Goal: Task Accomplishment & Management: Use online tool/utility

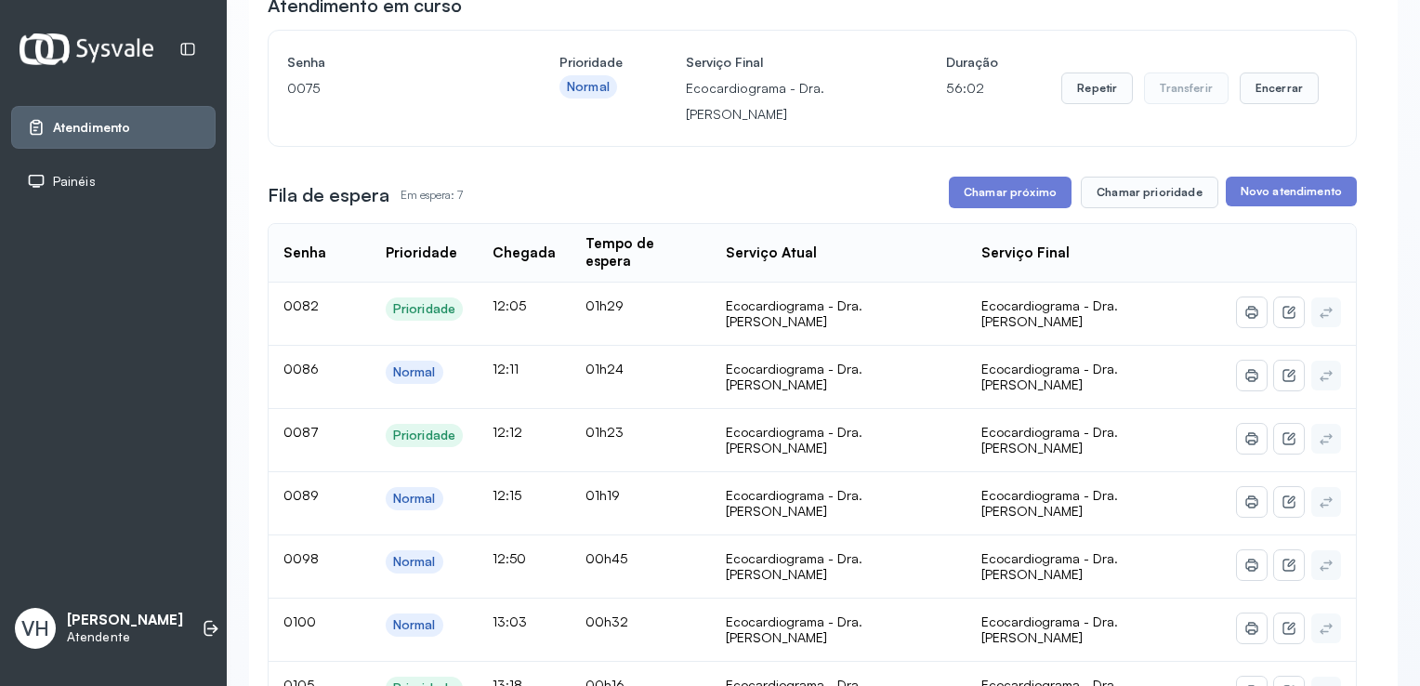
scroll to position [186, 0]
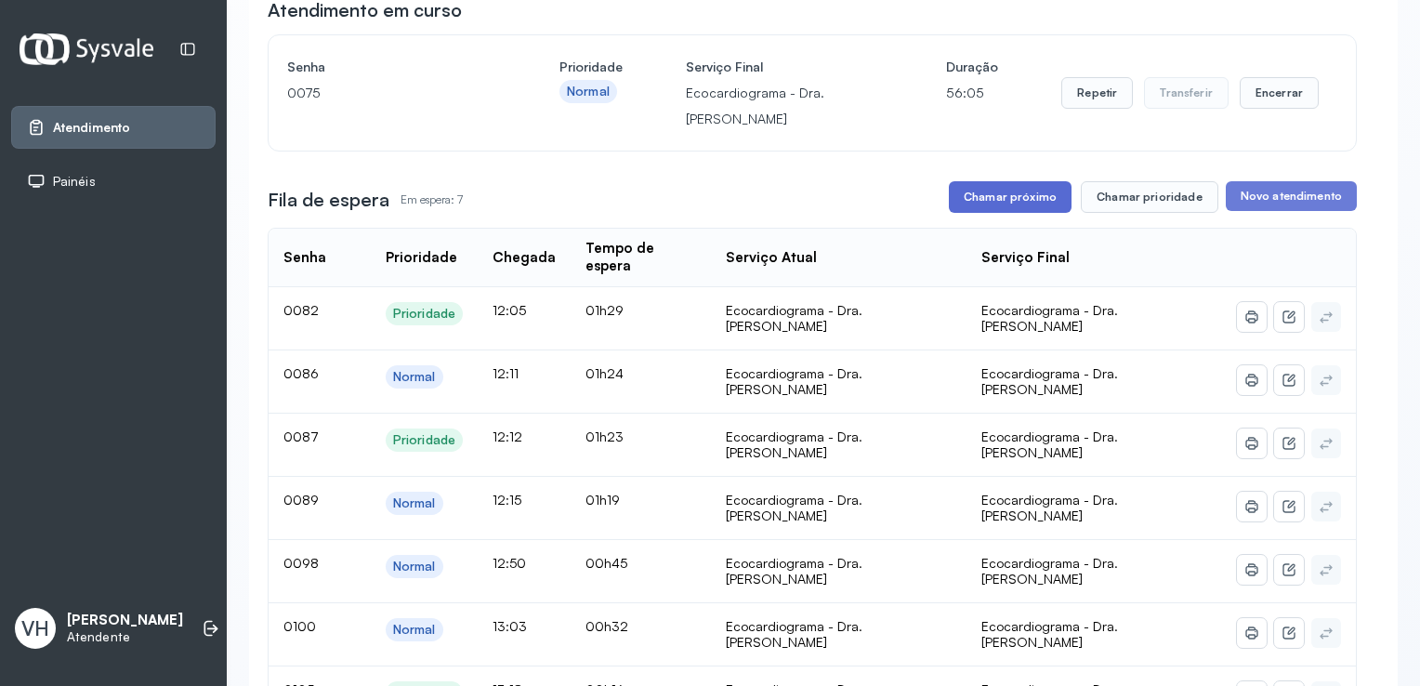
click at [1004, 204] on button "Chamar próximo" at bounding box center [1010, 197] width 123 height 32
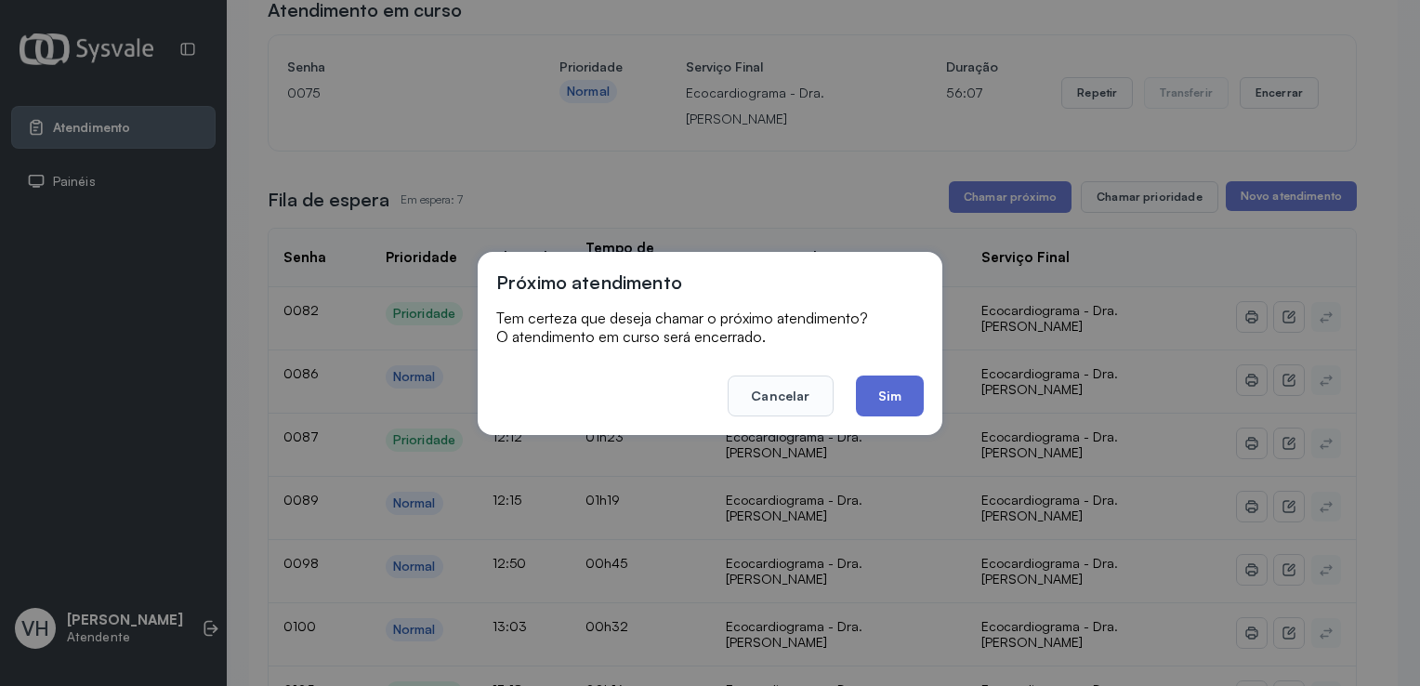
click at [894, 402] on button "Sim" at bounding box center [890, 395] width 68 height 41
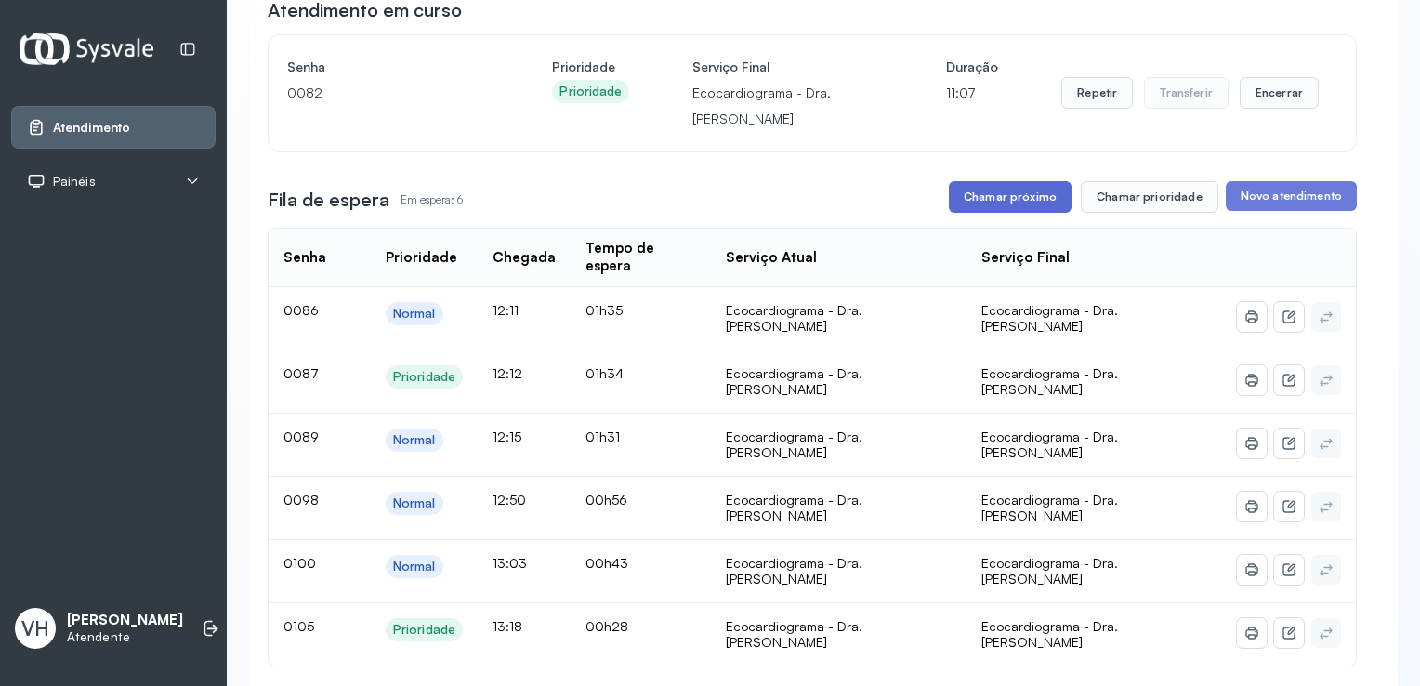
click at [981, 199] on button "Chamar próximo" at bounding box center [1010, 197] width 123 height 32
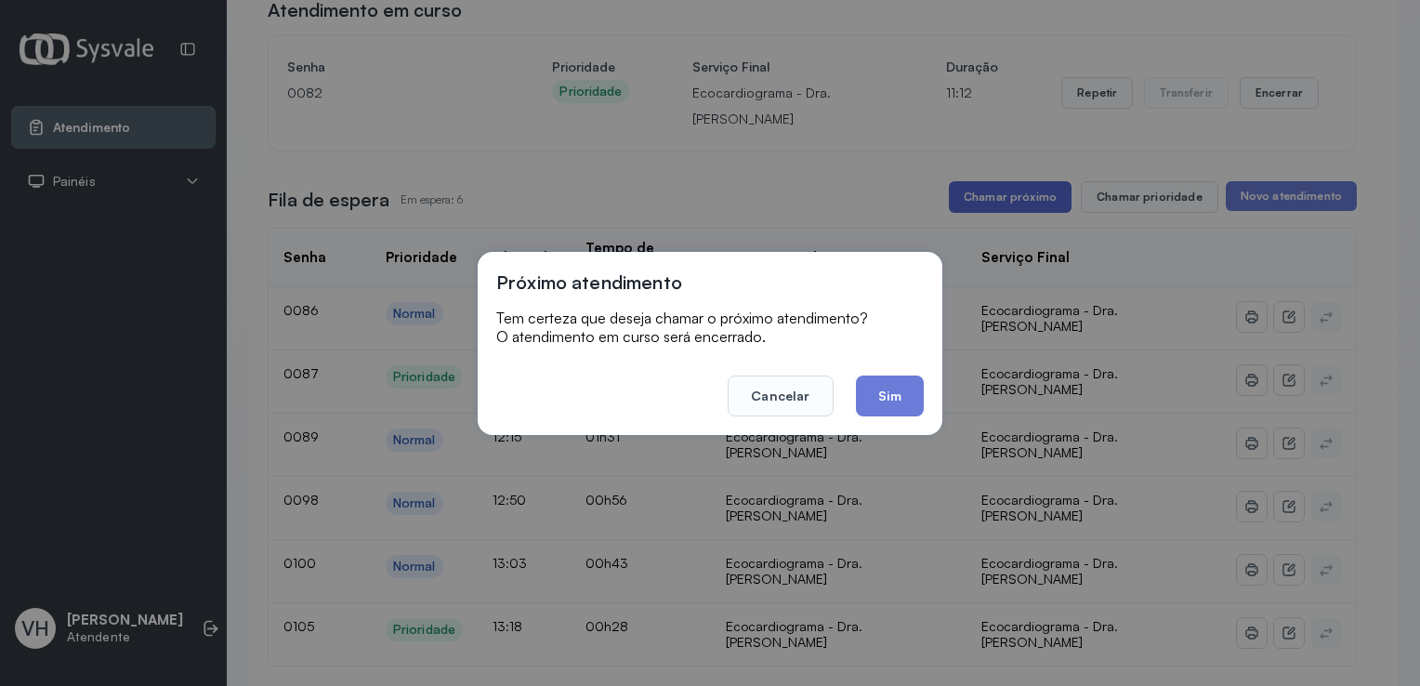
click at [949, 181] on button "Chamar próximo" at bounding box center [1010, 197] width 123 height 32
click at [890, 401] on button "Sim" at bounding box center [890, 395] width 68 height 41
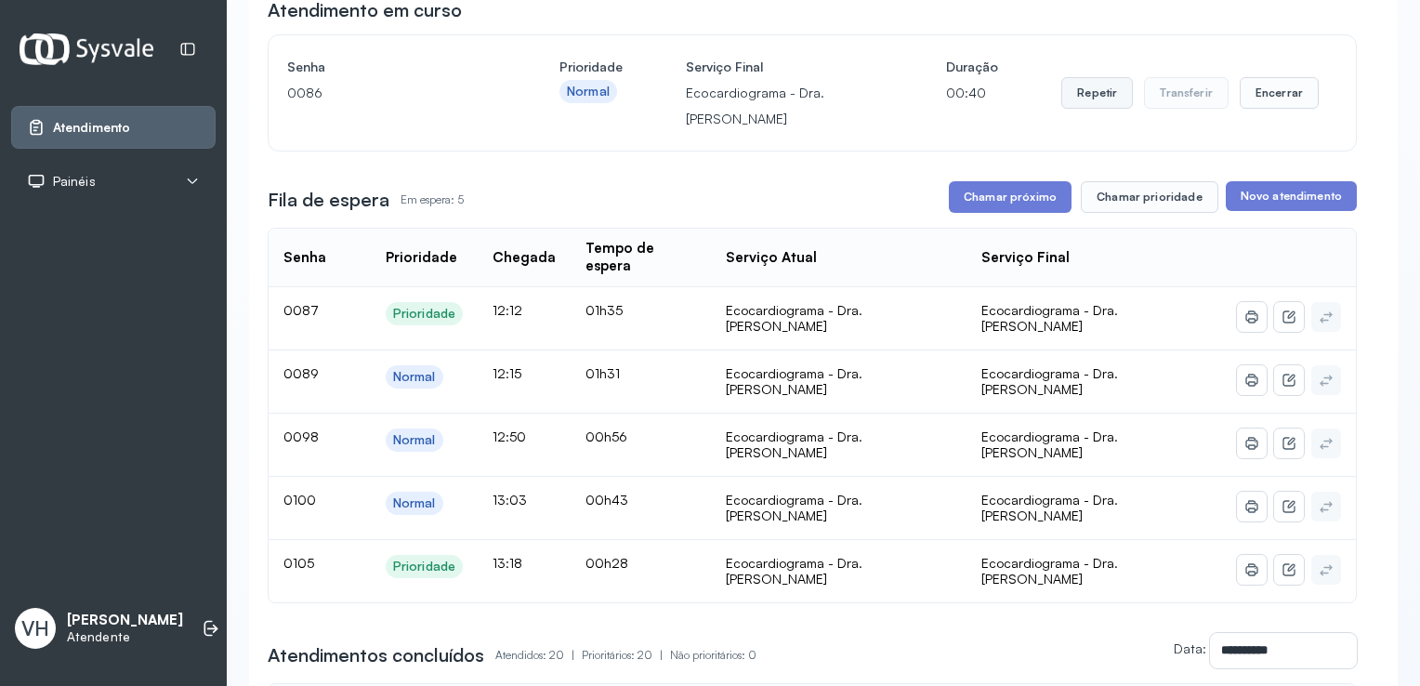
click at [1086, 103] on button "Repetir" at bounding box center [1097, 93] width 72 height 32
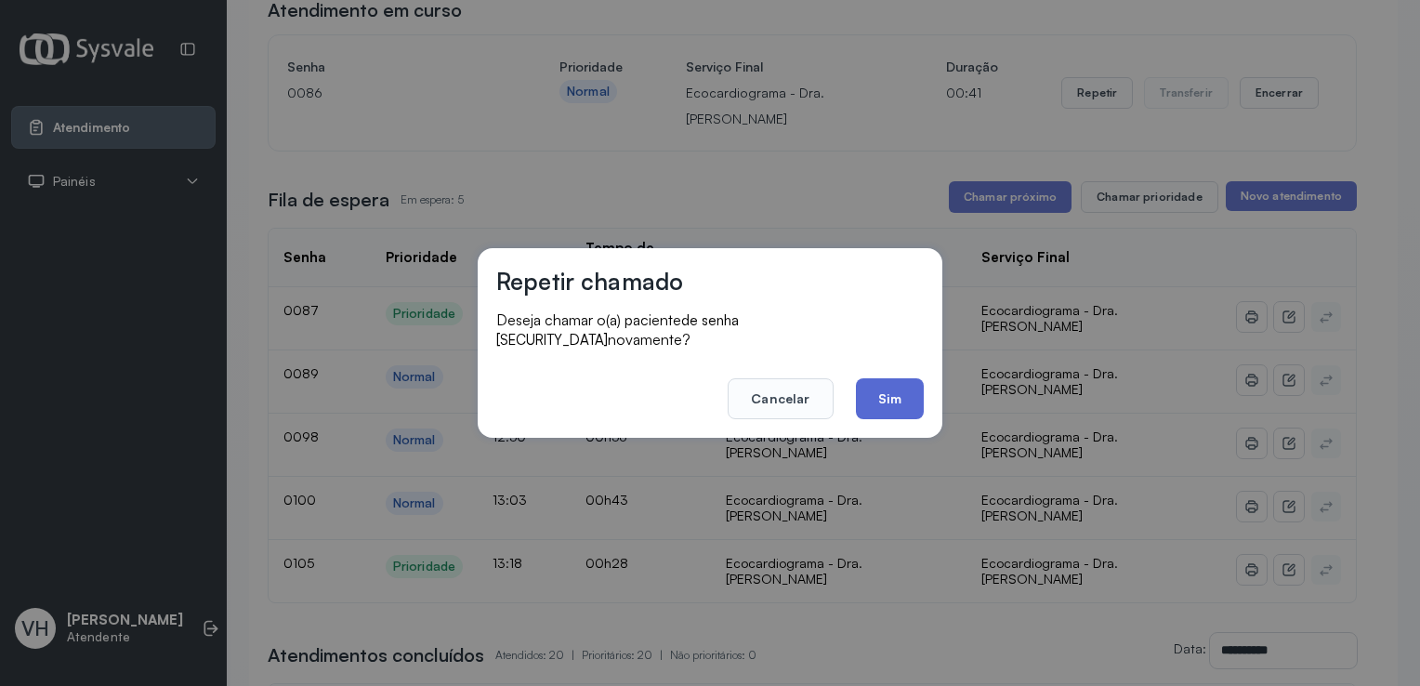
click at [895, 387] on button "Sim" at bounding box center [890, 398] width 68 height 41
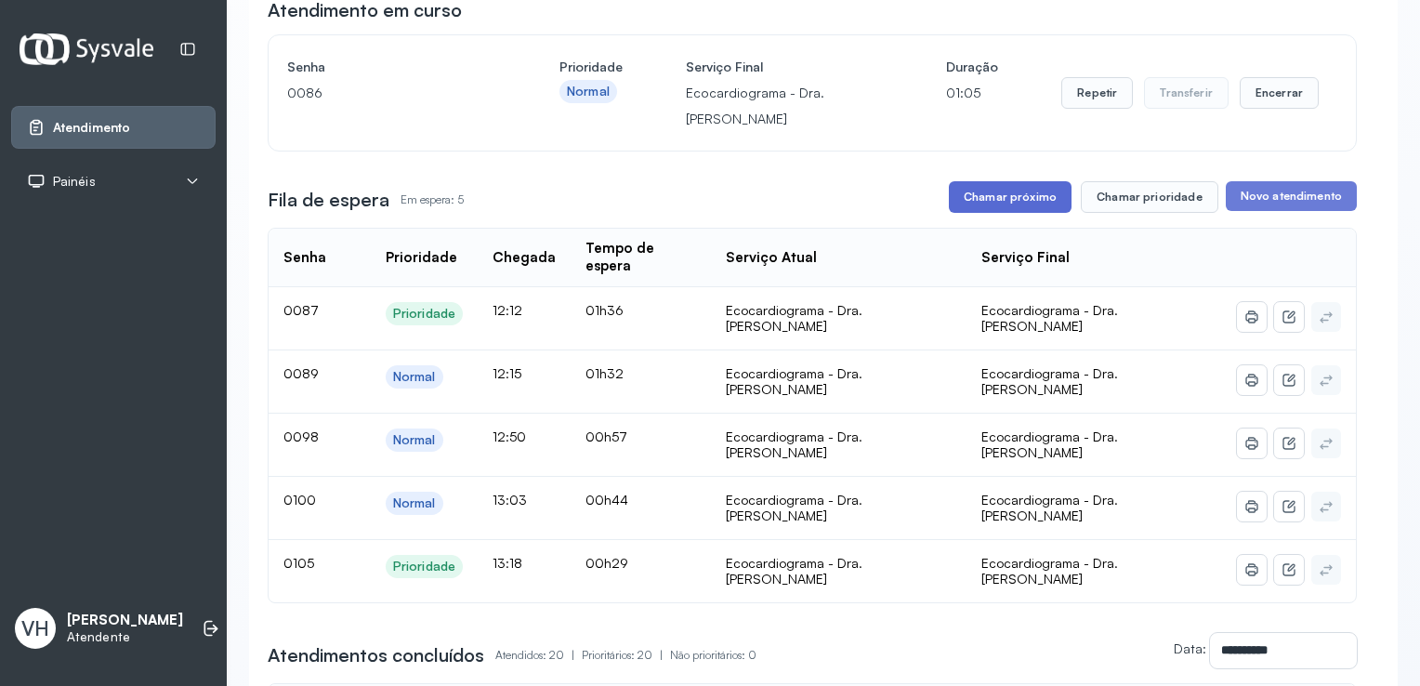
click at [1028, 198] on button "Chamar próximo" at bounding box center [1010, 197] width 123 height 32
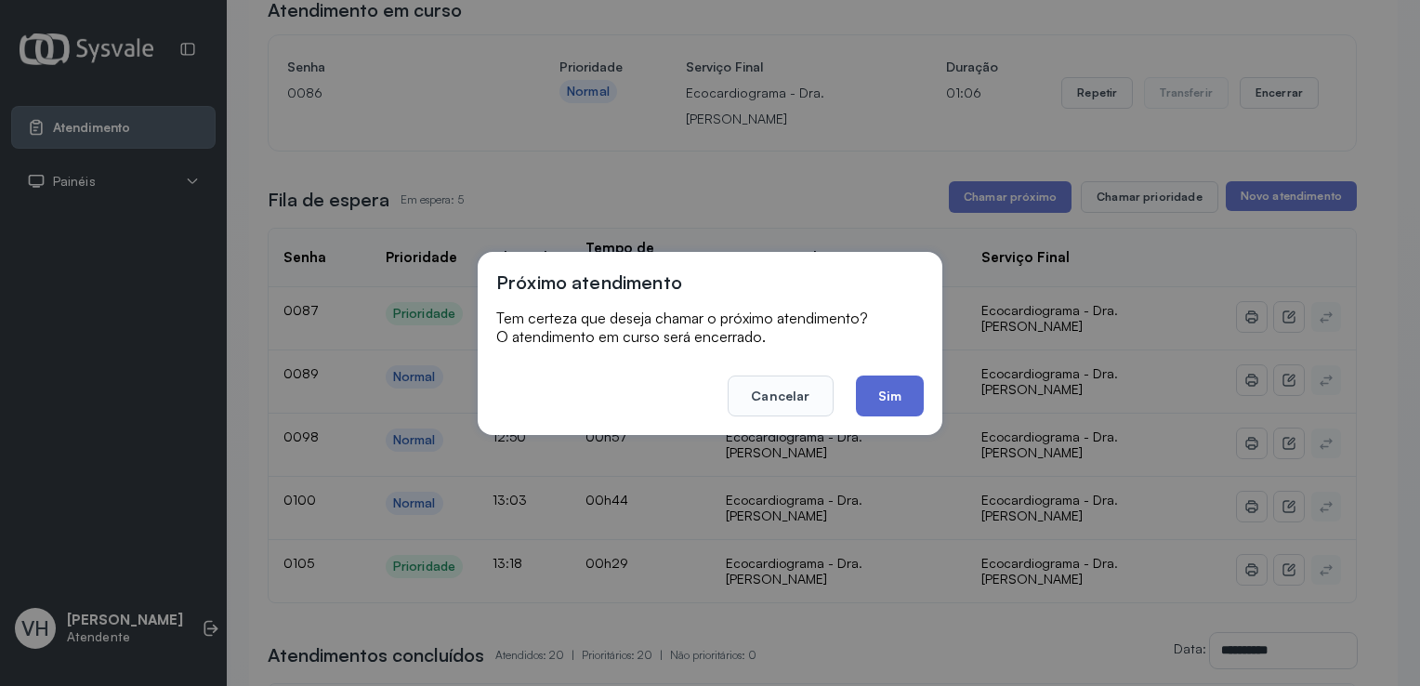
click at [885, 394] on button "Sim" at bounding box center [890, 395] width 68 height 41
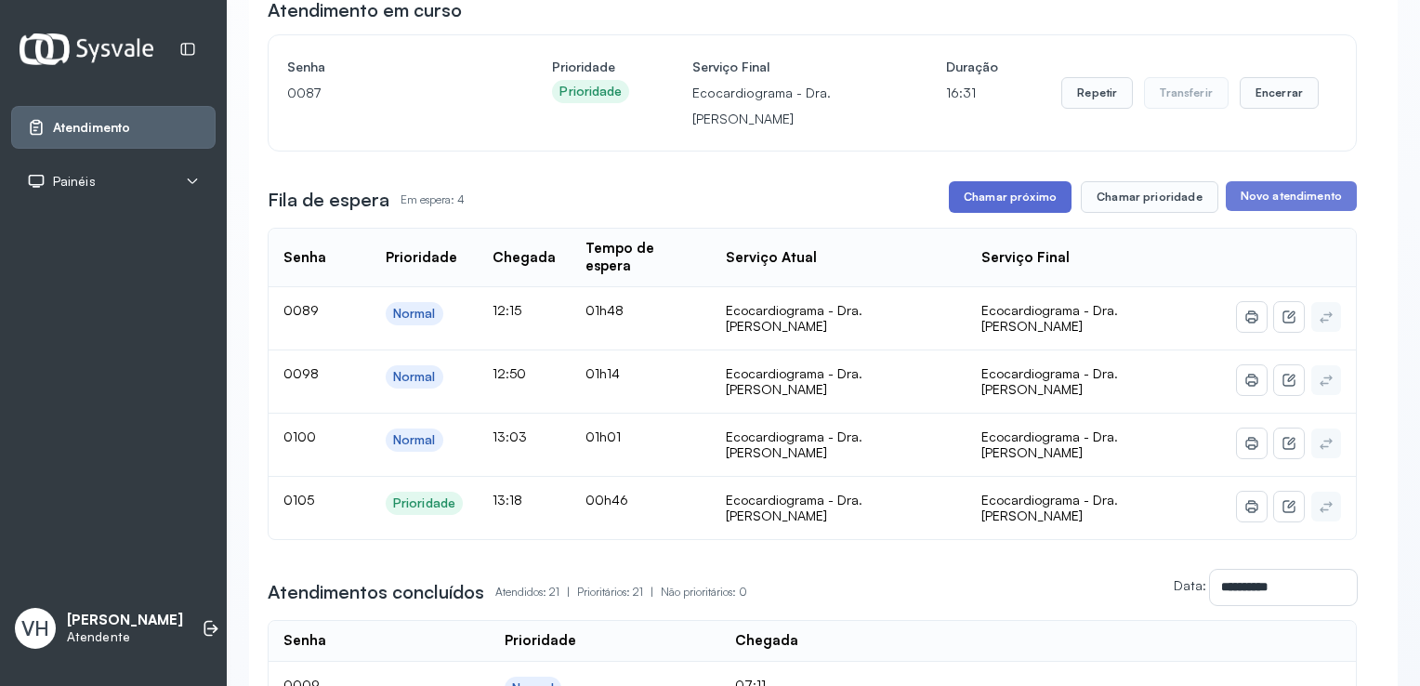
click at [1027, 206] on button "Chamar próximo" at bounding box center [1010, 197] width 123 height 32
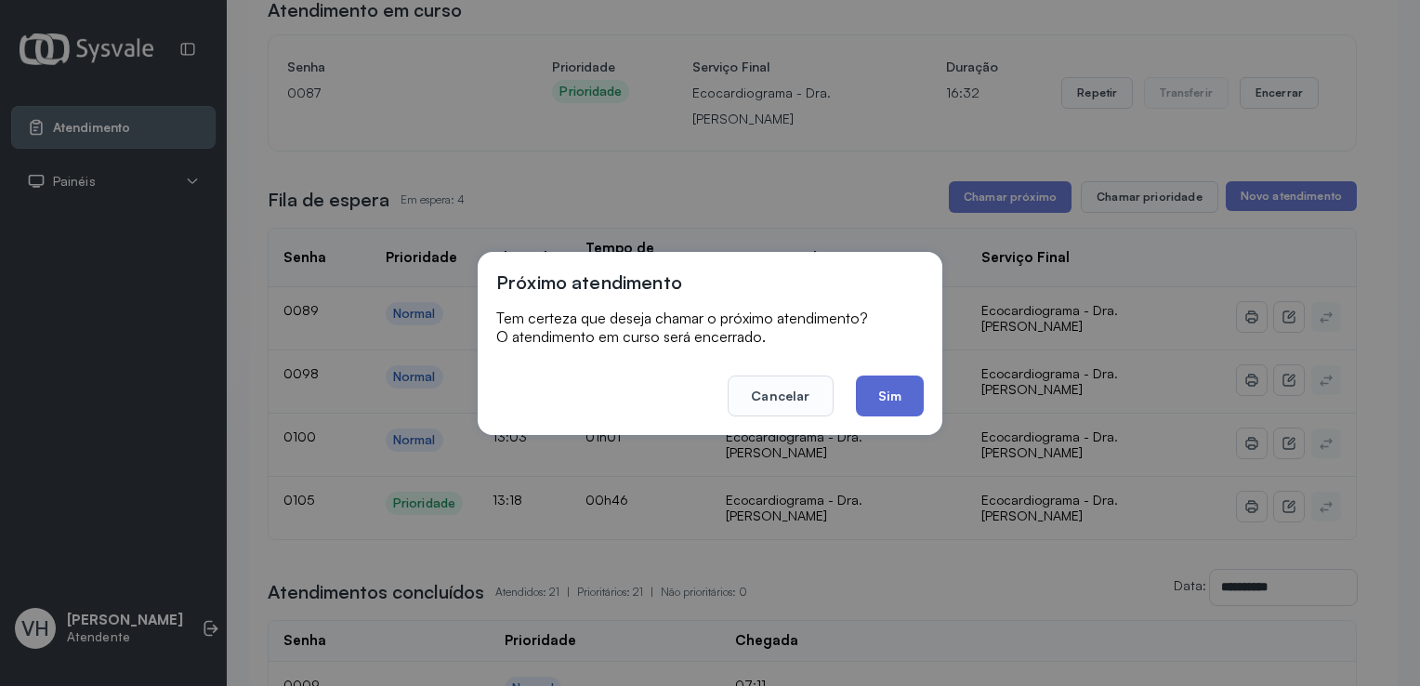
click at [877, 411] on button "Sim" at bounding box center [890, 395] width 68 height 41
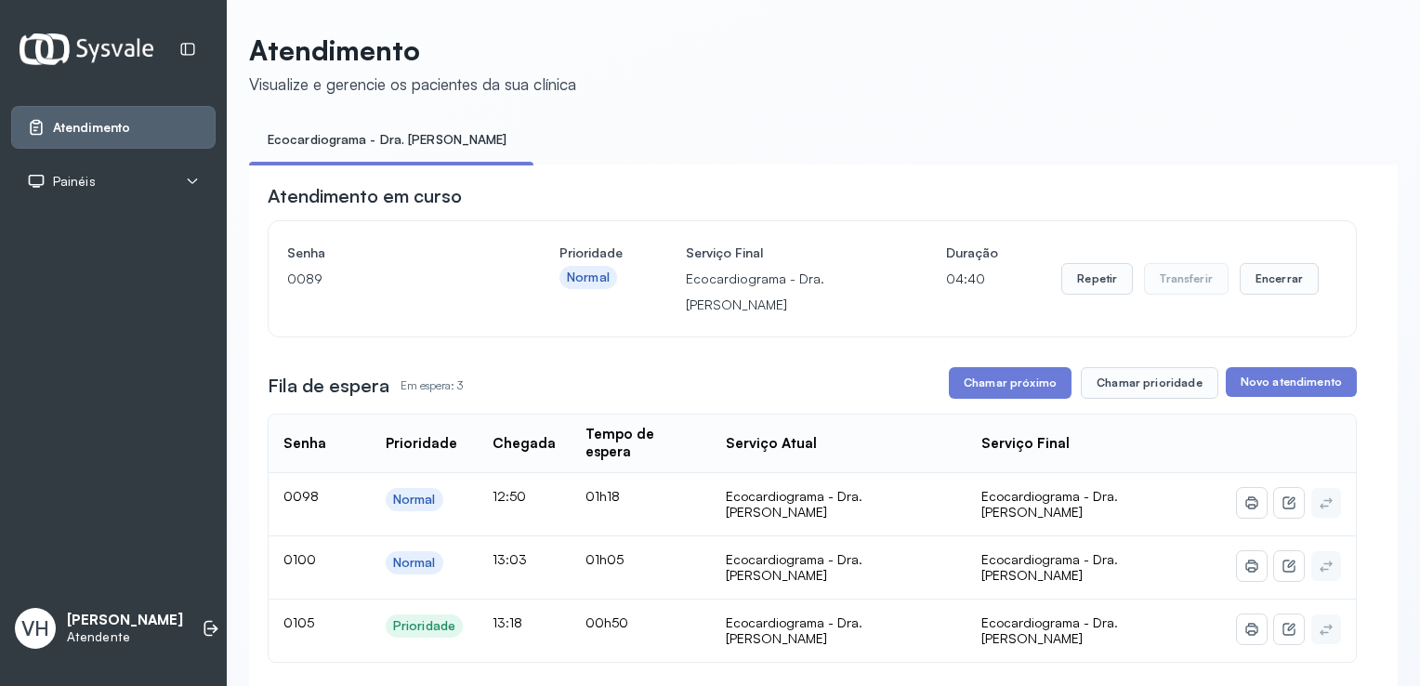
scroll to position [93, 0]
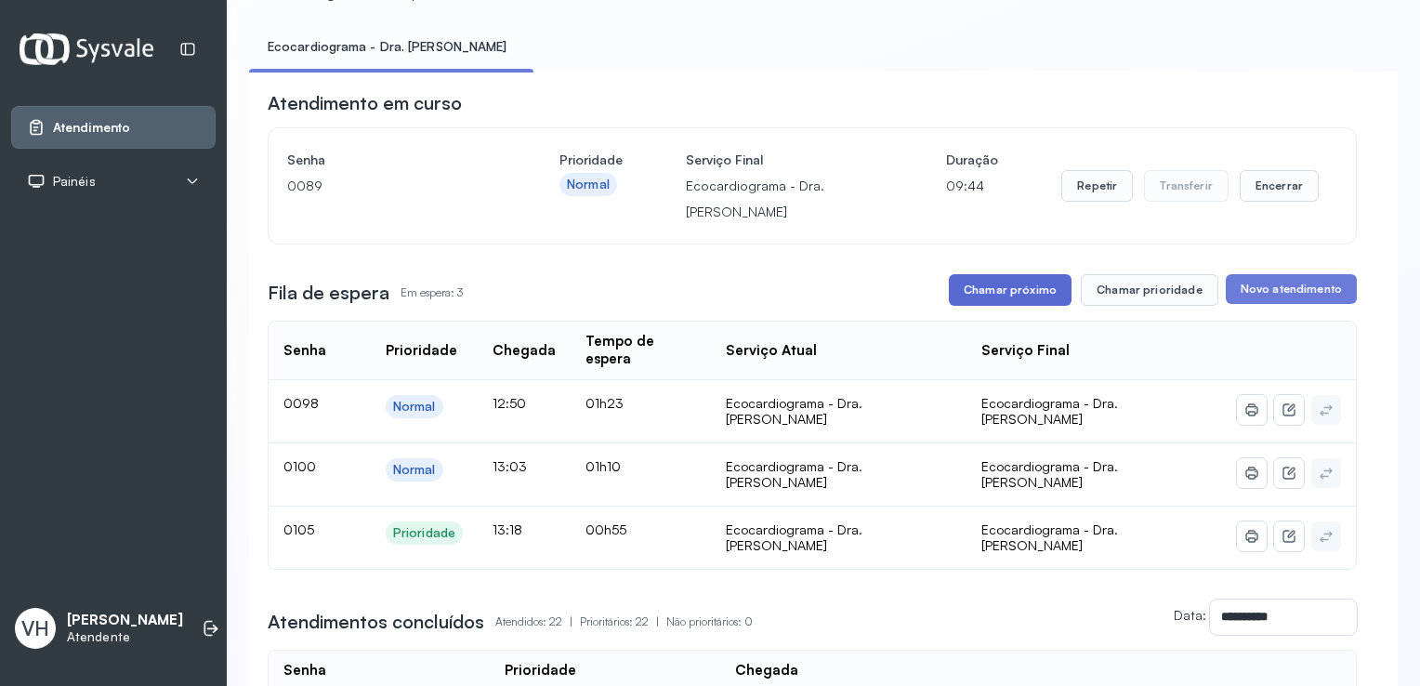
click at [1021, 282] on button "Chamar próximo" at bounding box center [1010, 290] width 123 height 32
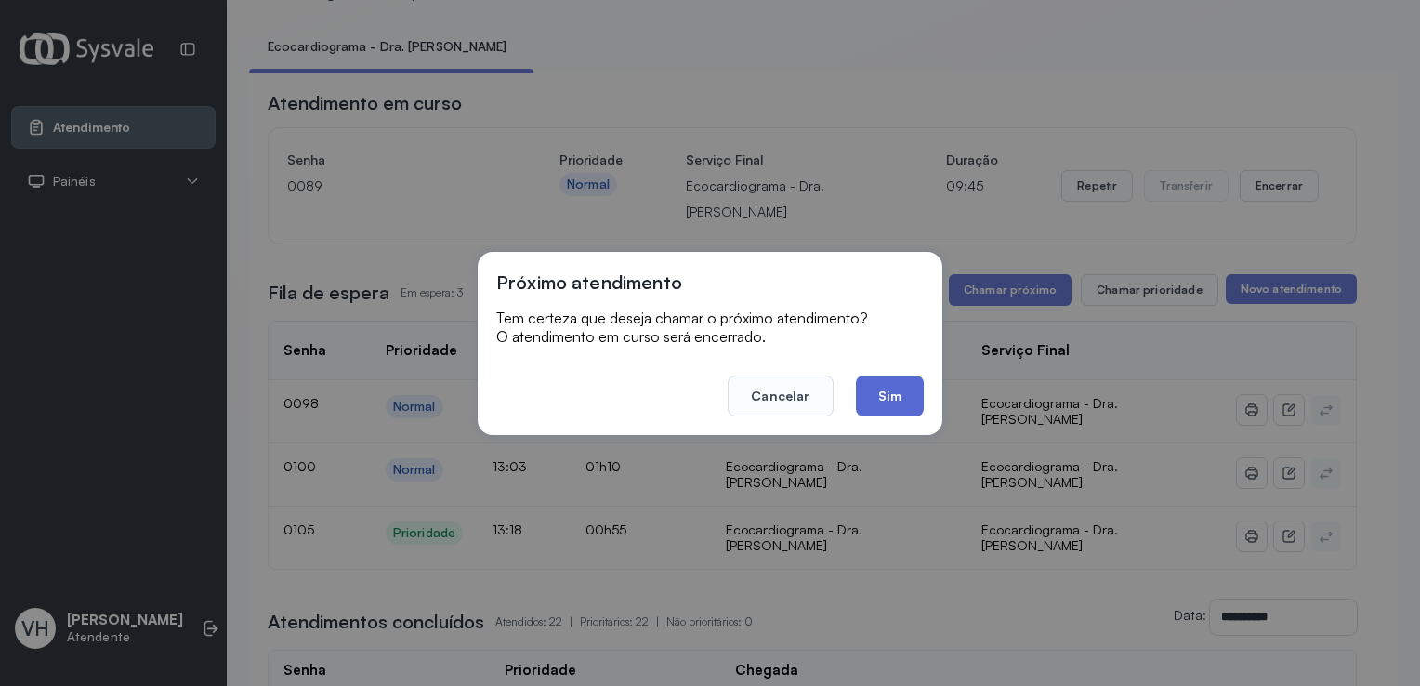
click at [881, 397] on button "Sim" at bounding box center [890, 395] width 68 height 41
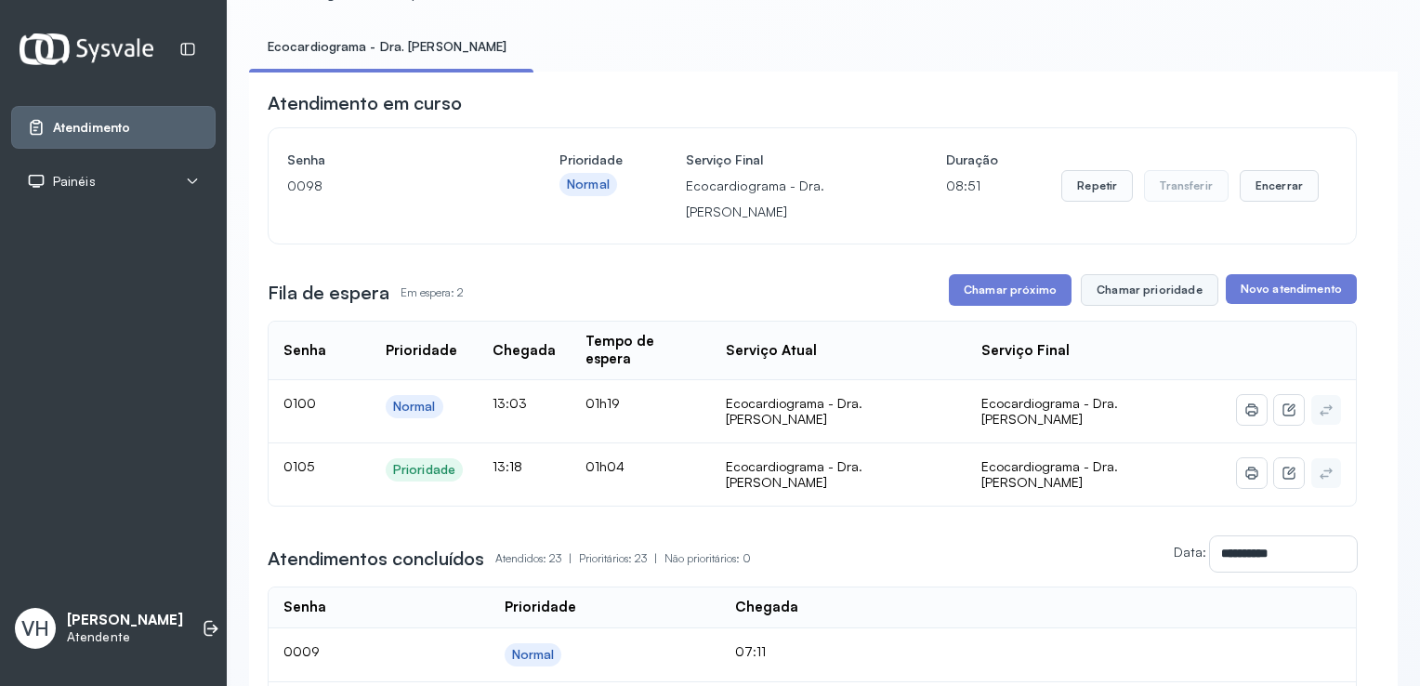
click at [1153, 299] on button "Chamar prioridade" at bounding box center [1150, 290] width 138 height 32
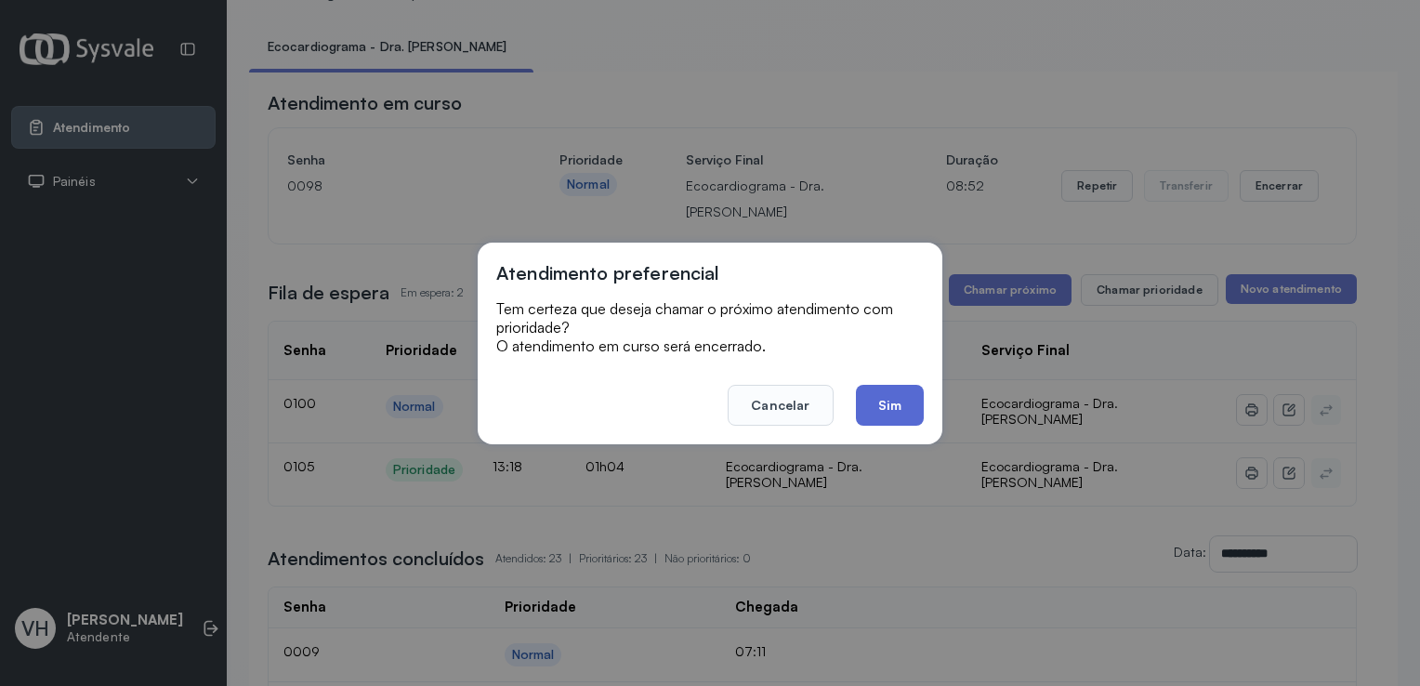
click at [901, 410] on button "Sim" at bounding box center [890, 405] width 68 height 41
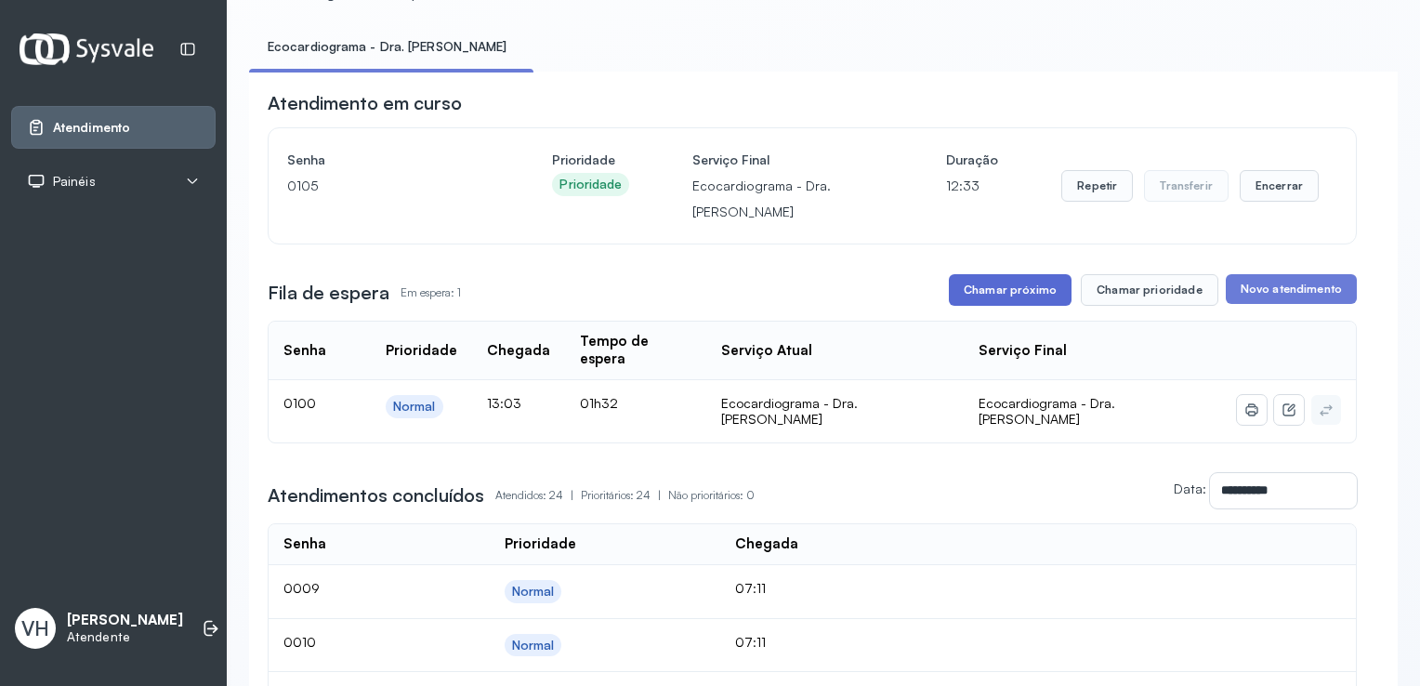
click at [1011, 295] on button "Chamar próximo" at bounding box center [1010, 290] width 123 height 32
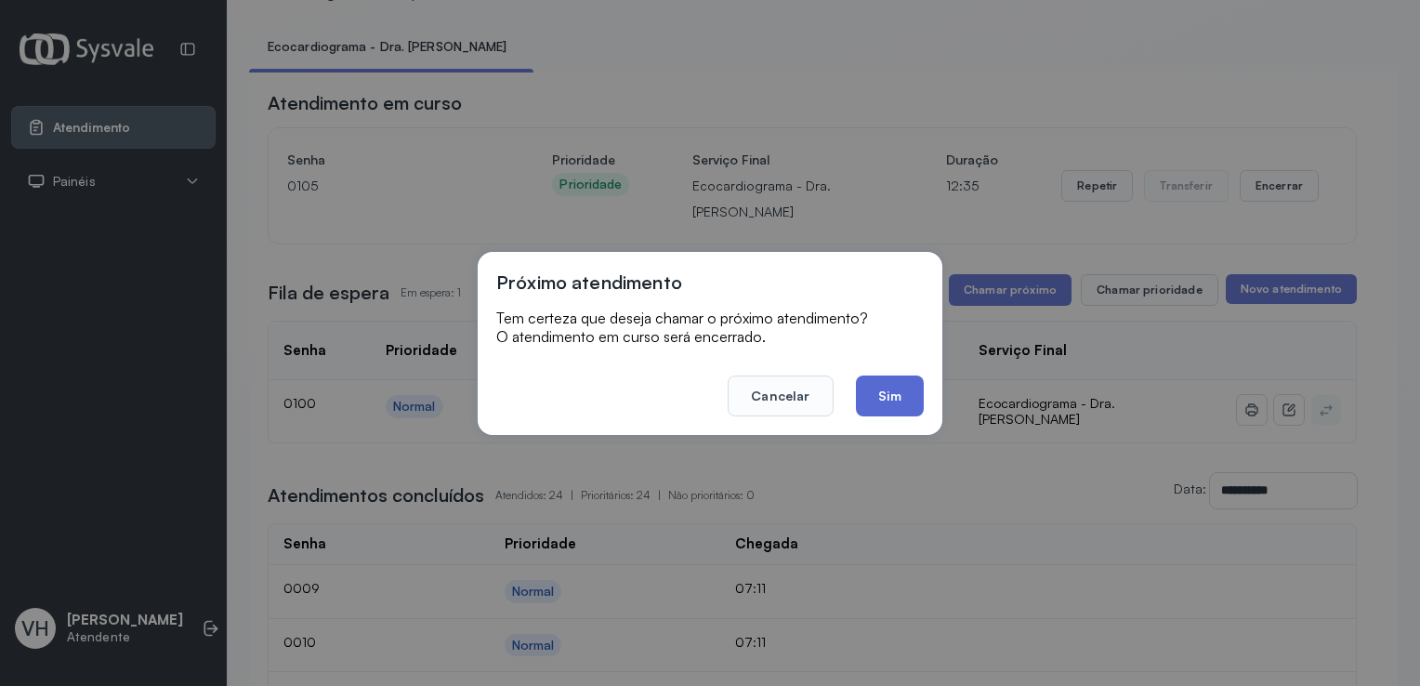
click at [900, 397] on button "Sim" at bounding box center [890, 395] width 68 height 41
